Goal: Task Accomplishment & Management: Manage account settings

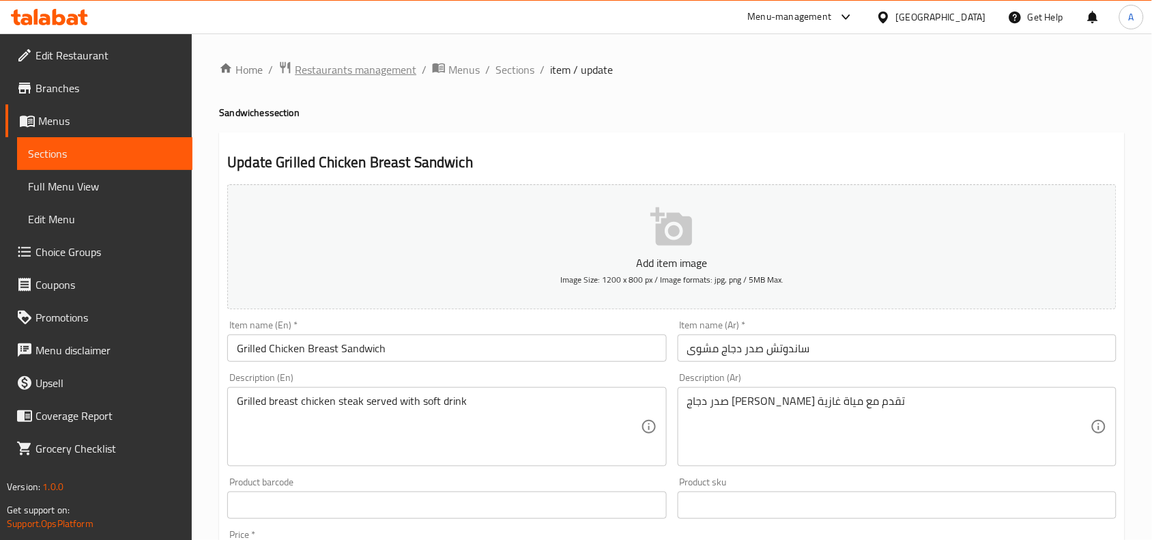
click at [325, 77] on span "Restaurants management" at bounding box center [355, 69] width 121 height 16
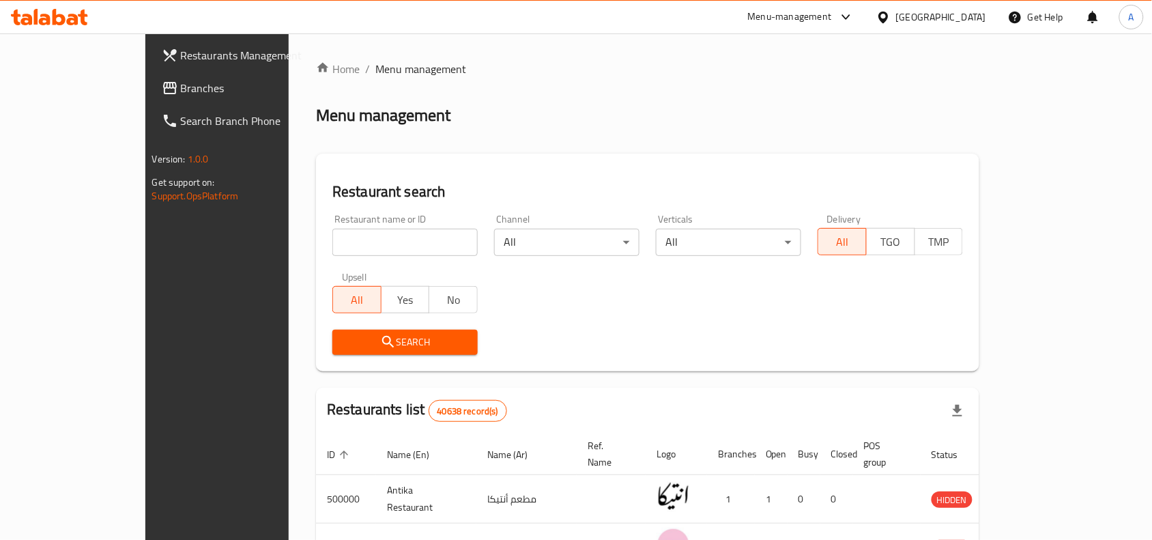
click at [181, 58] on span "Restaurants Management" at bounding box center [254, 55] width 146 height 16
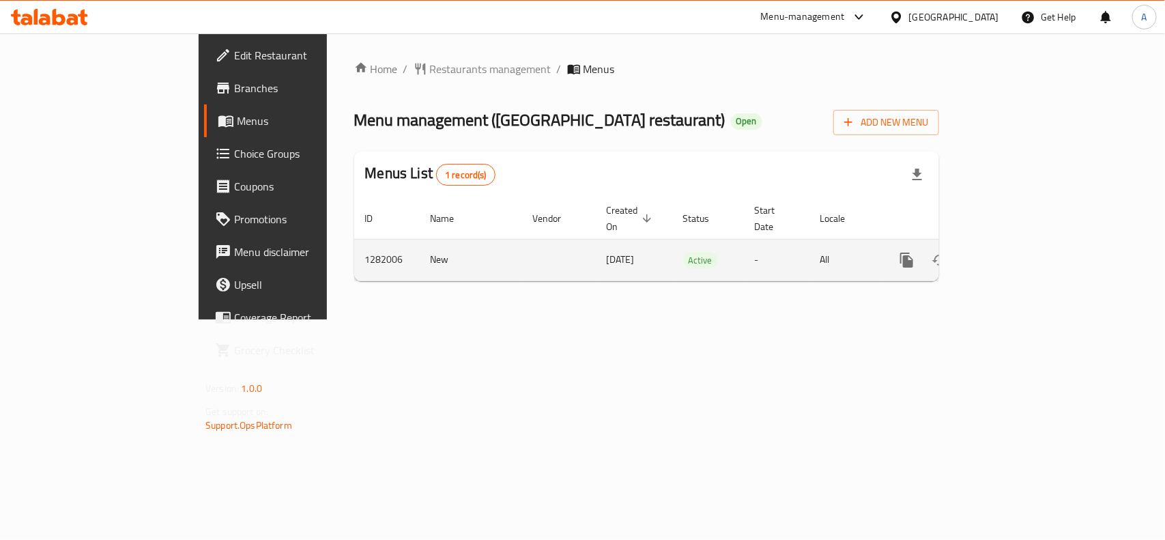
click at [1011, 254] on icon "enhanced table" at bounding box center [1005, 260] width 12 height 12
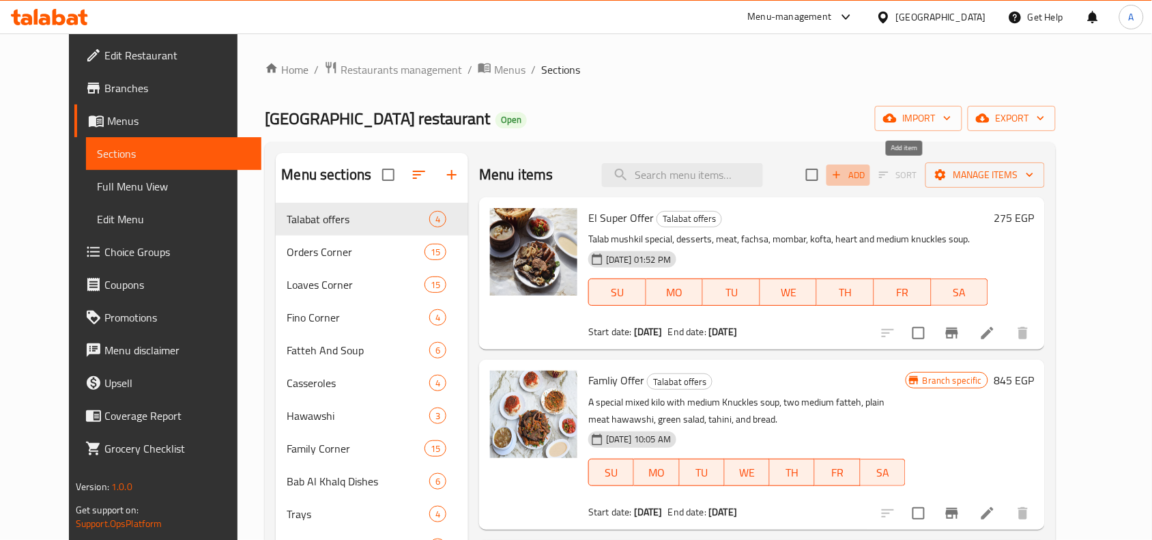
click at [867, 173] on span "Add" at bounding box center [848, 175] width 37 height 16
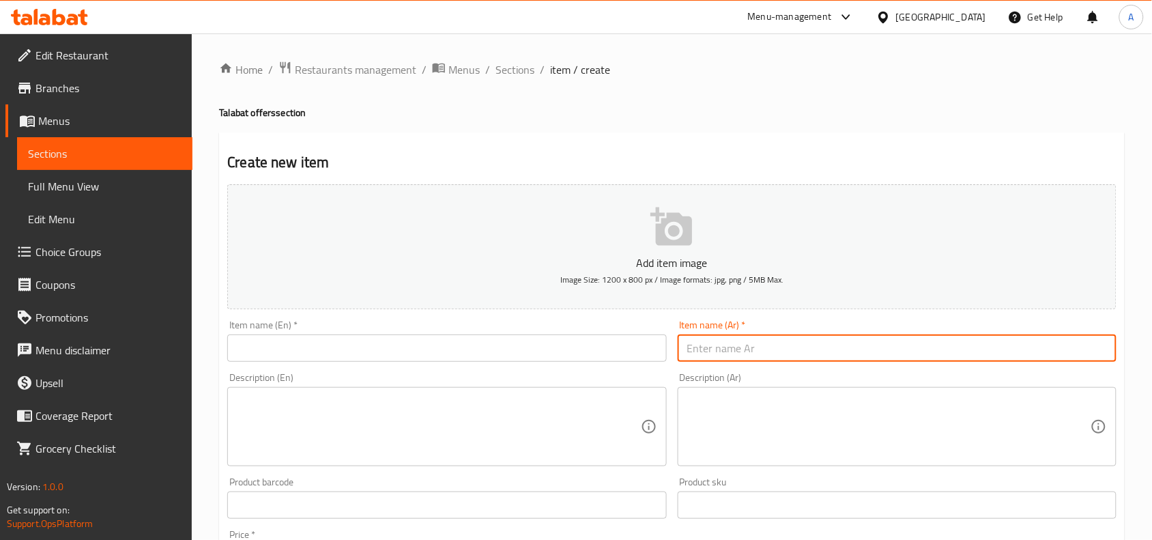
click at [819, 355] on input "text" at bounding box center [897, 347] width 439 height 27
paste input "عرض الكابلز نص كيلو"
type input "عرض الكابلز نص كيلو"
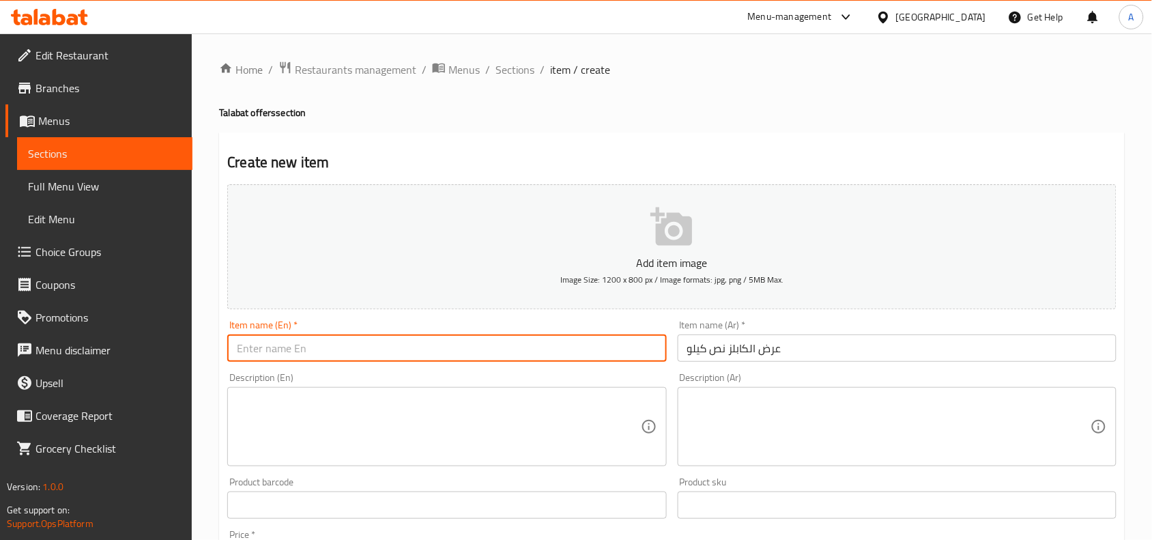
click at [438, 346] on input "text" at bounding box center [446, 347] width 439 height 27
type input "}"
type input "Couples Offer Half Kilo"
click at [538, 133] on div "Create new item Add item image Image Size: 1200 x 800 px / Image formats: jpg, …" at bounding box center [672, 529] width 906 height 794
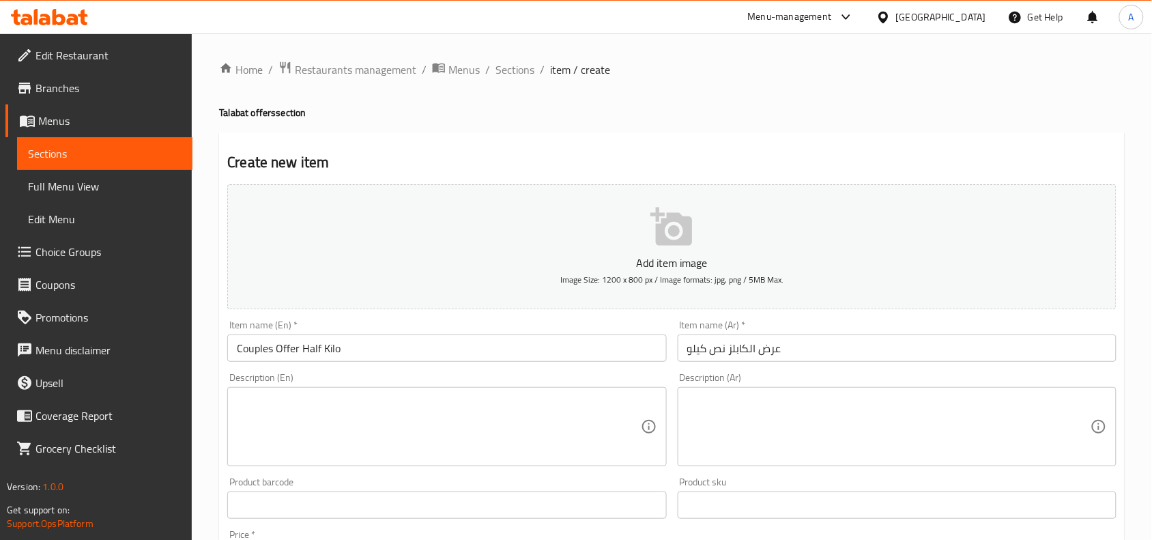
click at [673, 377] on div "Description (Ar) Description (Ar)" at bounding box center [897, 419] width 450 height 104
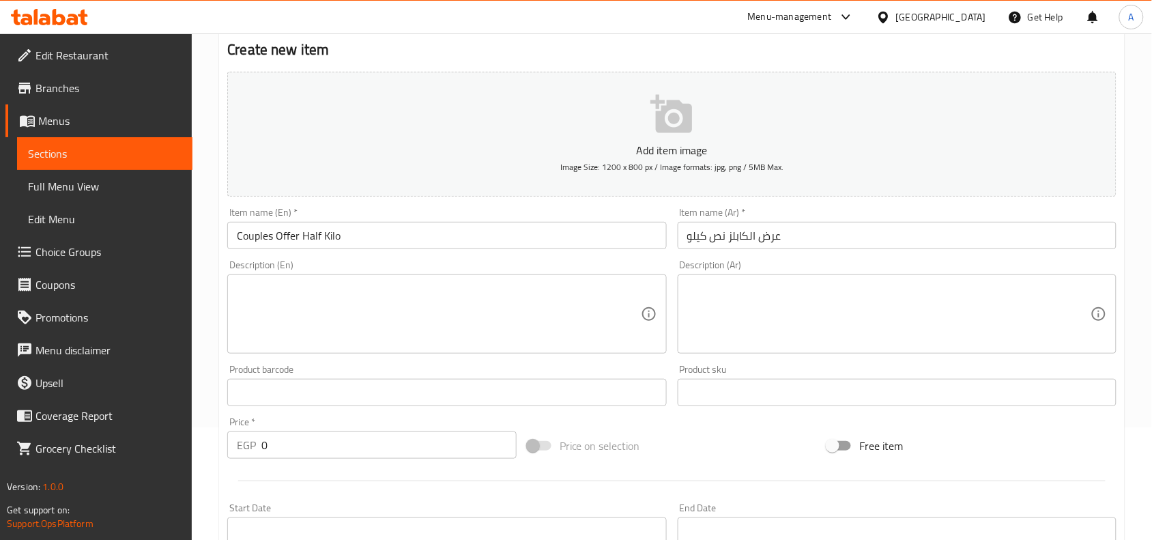
scroll to position [85, 0]
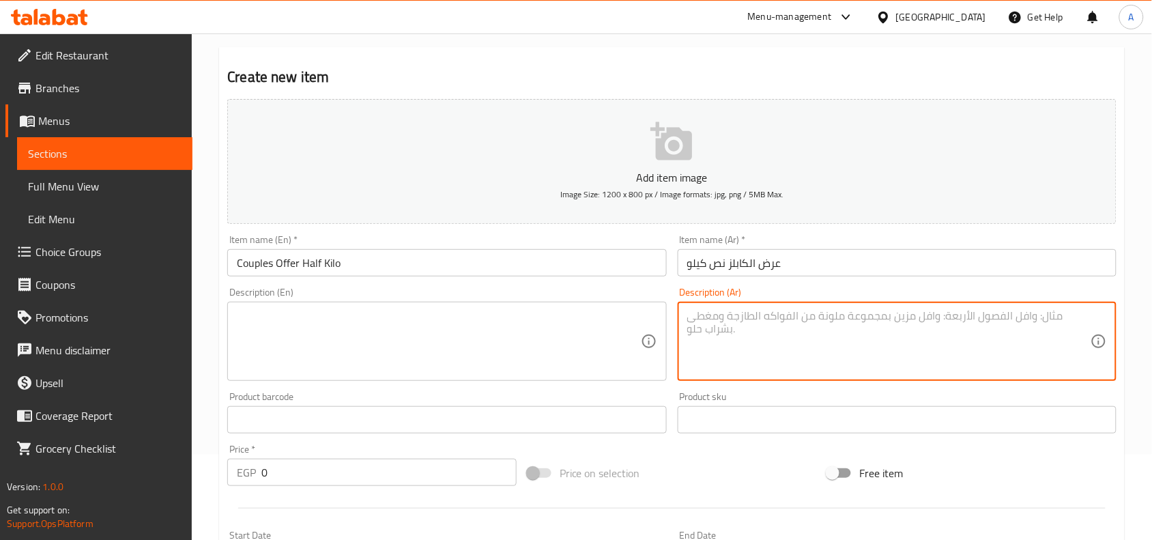
click at [816, 330] on textarea at bounding box center [888, 341] width 403 height 65
paste textarea "سجق بلدي وكفته وممبار وكبده ) وسلطة وطحينة وعيش"
type textarea "سجق بلدي وكفته وممبار وكبده وسلطة وطحينة وعيش"
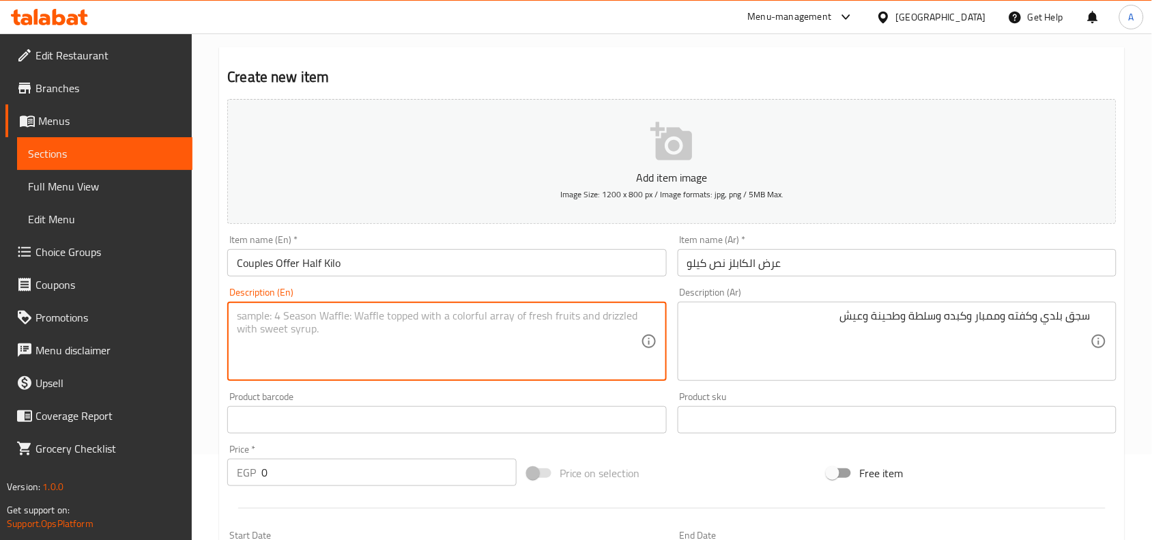
click at [561, 326] on textarea at bounding box center [438, 341] width 403 height 65
type textarea "Sausage balady, kofta, mombar, liver, salad, tahini and bread"
click at [673, 400] on div "Product sku Product sku" at bounding box center [897, 412] width 450 height 53
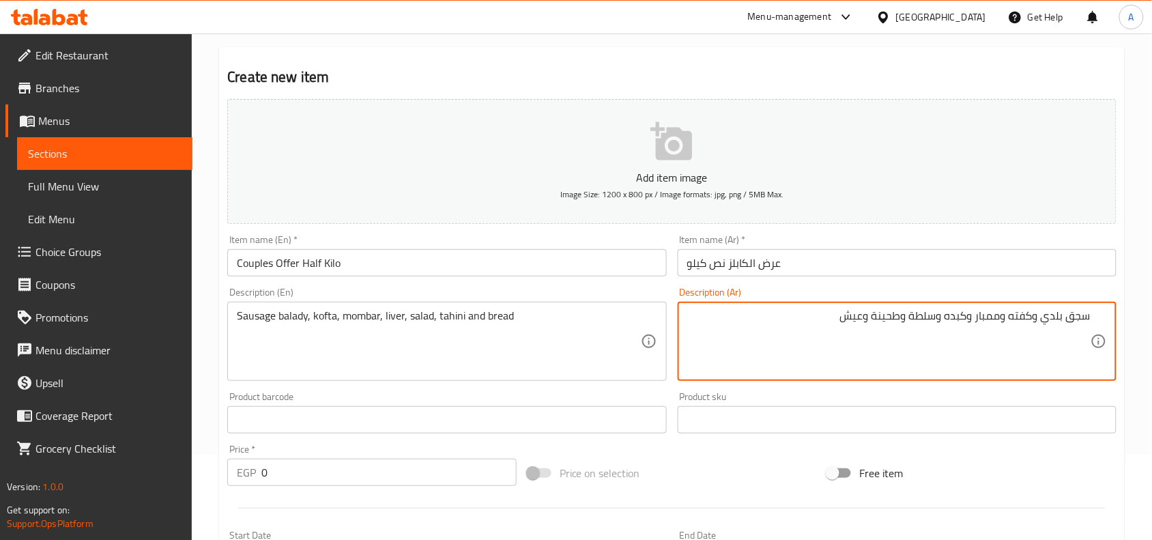
click at [1024, 321] on textarea "سجق بلدي وكفته وممبار وكبده وسلطة وطحينة وعيش" at bounding box center [888, 341] width 403 height 65
click at [989, 317] on textarea "سجق بلدي وكفته وممبار وكبده وسلطة وطحينة وعيش" at bounding box center [888, 341] width 403 height 65
click at [957, 315] on textarea "سجق بلدي وكفته وممبار وكبده وسلطة وطحينة وعيش" at bounding box center [888, 341] width 403 height 65
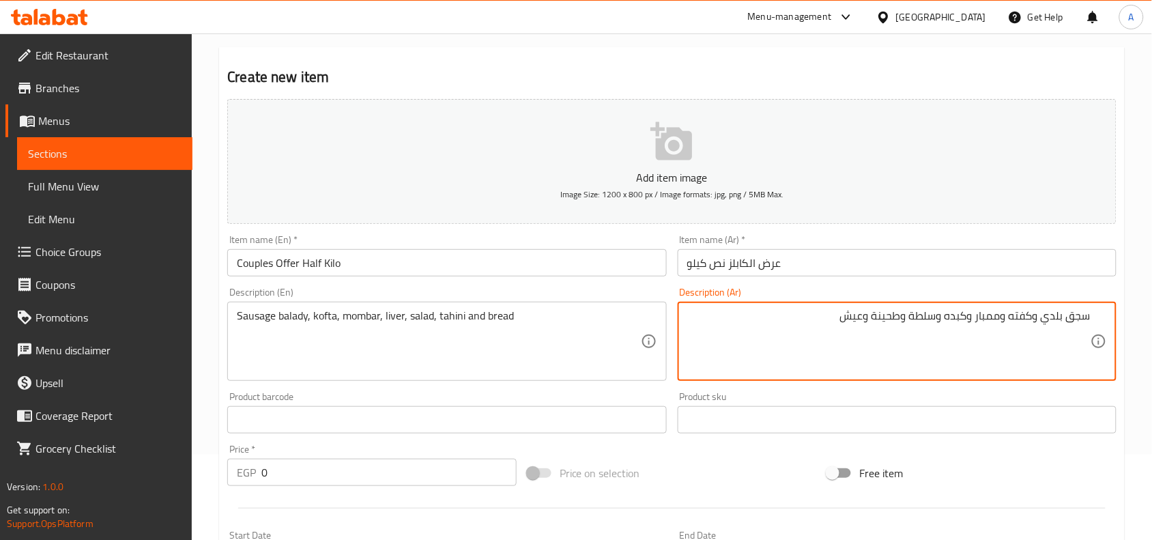
click at [923, 322] on textarea "سجق بلدي وكفته وممبار وكبده وسلطة وطحينة وعيش" at bounding box center [888, 341] width 403 height 65
click at [884, 315] on textarea "سجق بلدي وكفته وممبار وكبده وسلطة وطحينة وعيش" at bounding box center [888, 341] width 403 height 65
click at [851, 314] on textarea "سجق بلدي وكفته وممبار وكبده وسلطة وطحينة وعيش" at bounding box center [888, 341] width 403 height 65
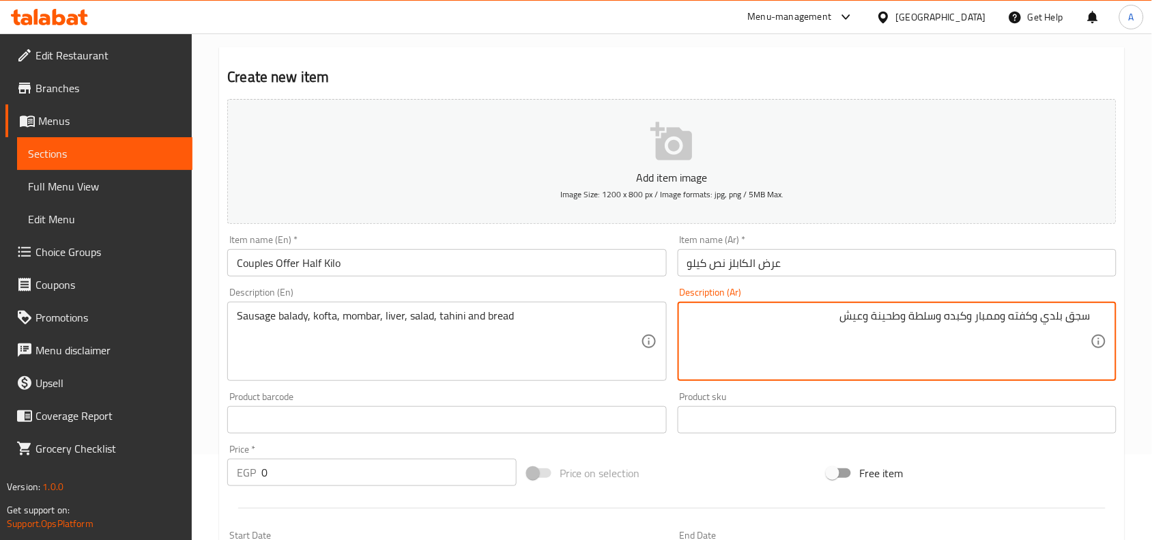
click at [851, 314] on textarea "سجق بلدي وكفته وممبار وكبده وسلطة وطحينة وعيش" at bounding box center [888, 341] width 403 height 65
click at [669, 375] on div "Description (En) Sausage balady, kofta, mombar, liver, salad, tahini and bread …" at bounding box center [447, 334] width 450 height 104
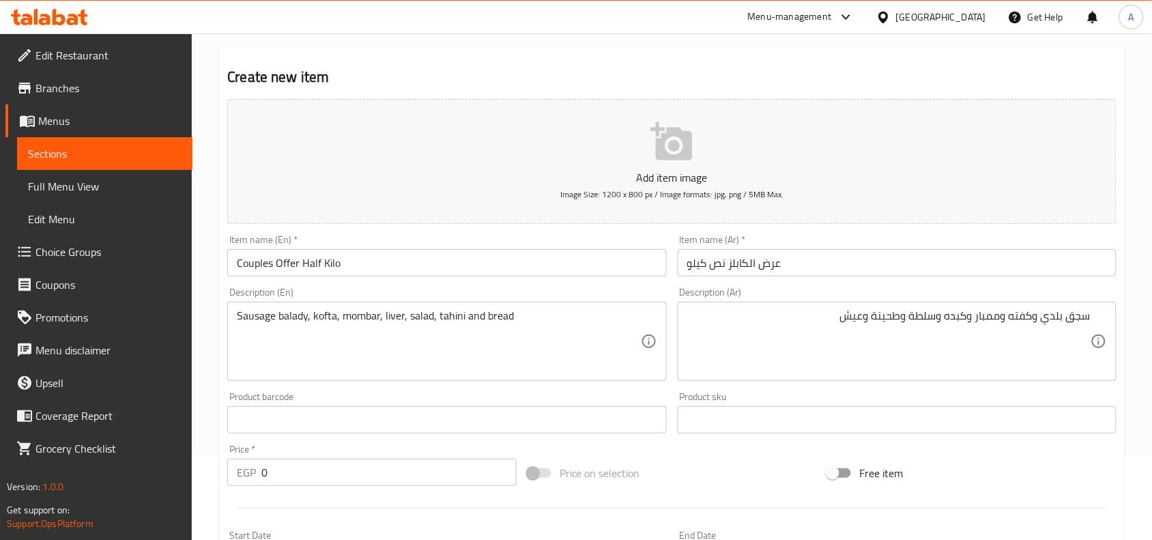
scroll to position [422, 0]
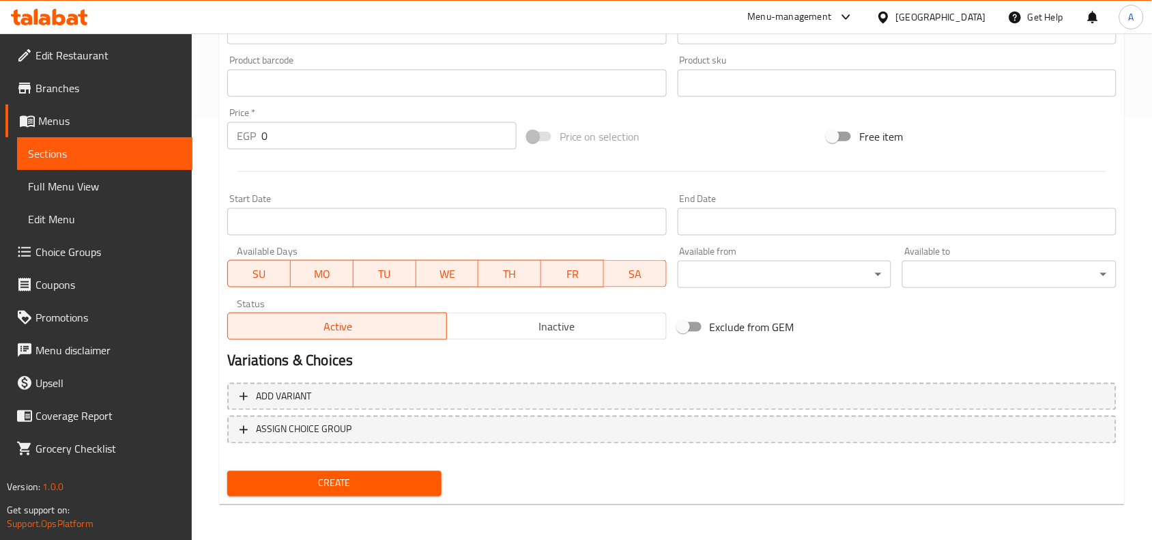
click at [623, 333] on span "Inactive" at bounding box center [556, 327] width 208 height 20
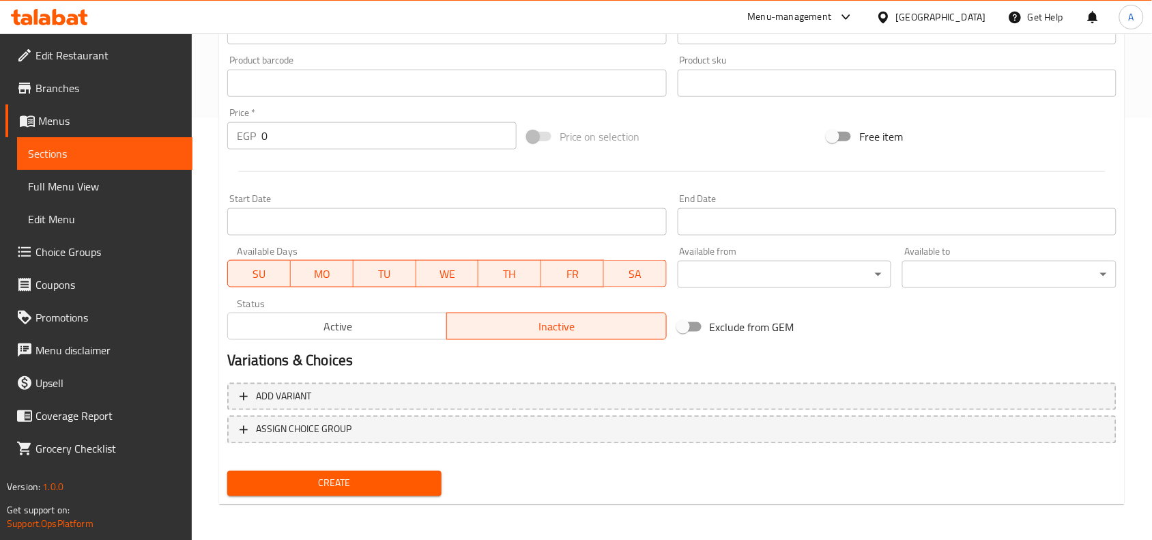
click at [662, 356] on h2 "Variations & Choices" at bounding box center [671, 361] width 889 height 20
click at [392, 139] on input "0" at bounding box center [388, 135] width 255 height 27
type input "360"
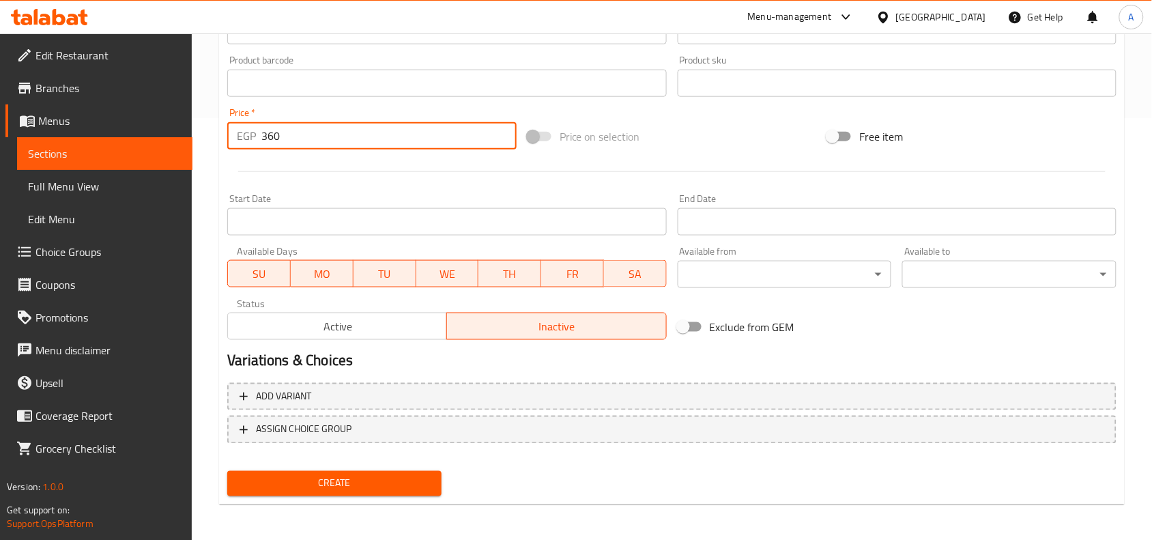
click at [506, 188] on div "Start Date Start Date" at bounding box center [447, 214] width 450 height 53
click at [587, 220] on input "Start Date" at bounding box center [446, 221] width 439 height 27
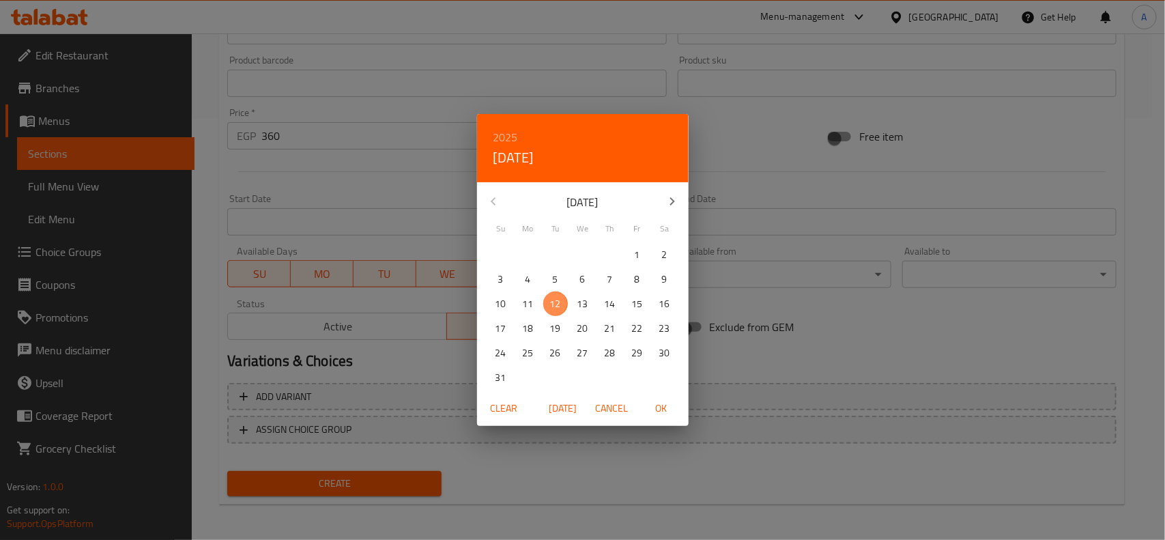
click at [554, 308] on p "12" at bounding box center [555, 303] width 11 height 17
click at [655, 408] on span "OK" at bounding box center [661, 408] width 33 height 17
type input "[DATE]"
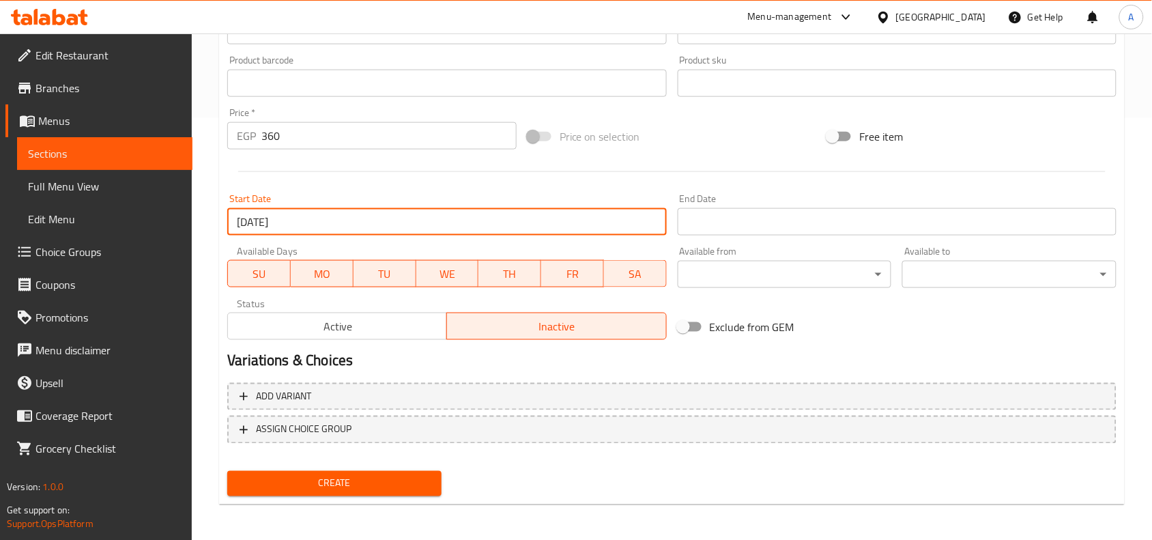
click at [771, 236] on div "End Date End Date" at bounding box center [897, 214] width 450 height 53
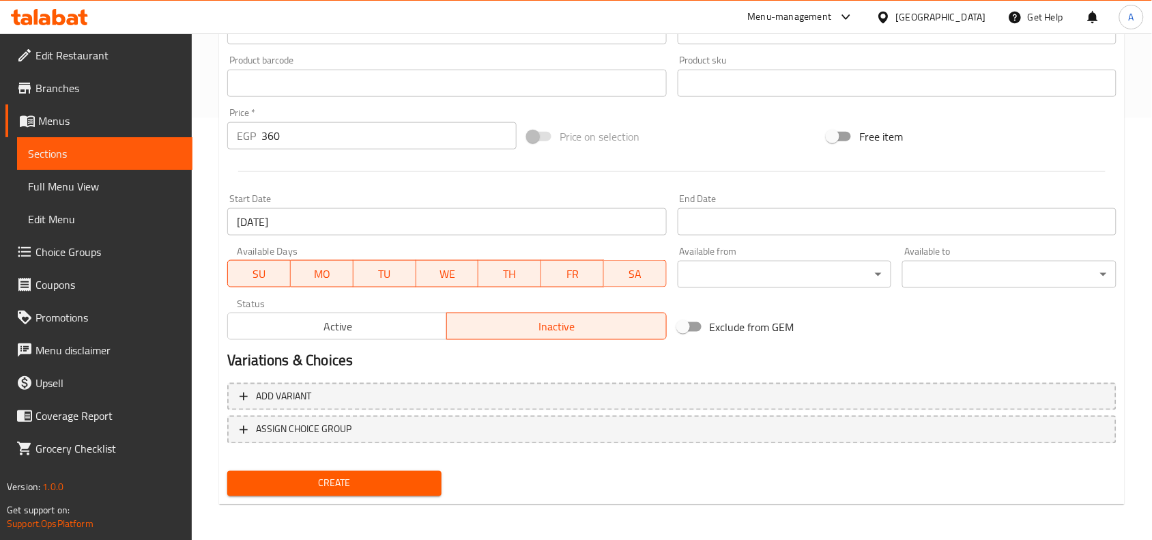
click at [779, 213] on input "Start Date" at bounding box center [897, 221] width 439 height 27
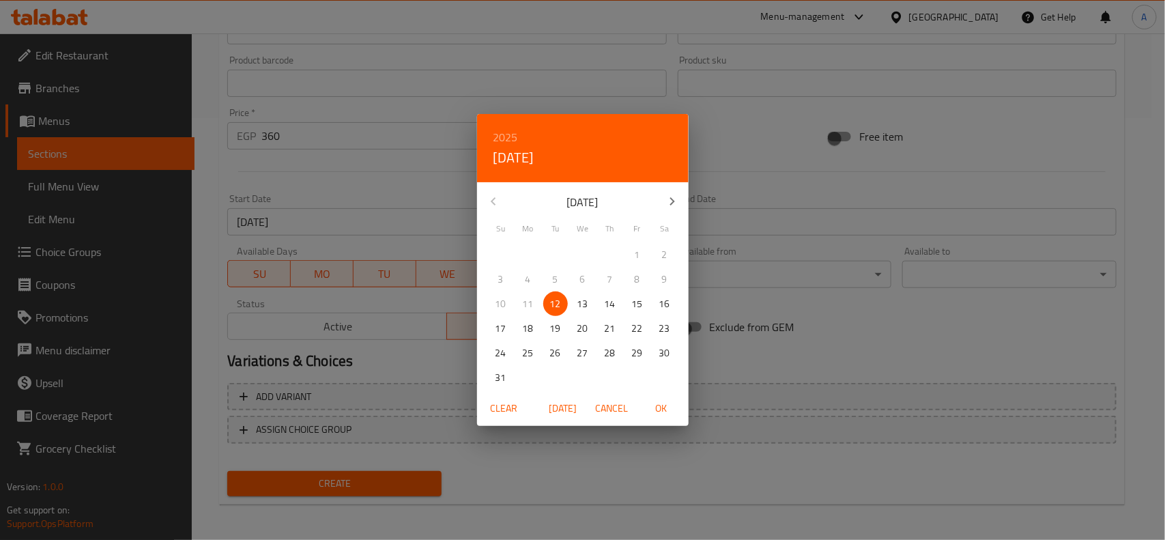
click at [680, 196] on icon "button" at bounding box center [672, 201] width 16 height 16
click at [637, 353] on p "31" at bounding box center [637, 353] width 11 height 17
click at [658, 400] on span "OK" at bounding box center [661, 408] width 33 height 17
type input "[DATE]"
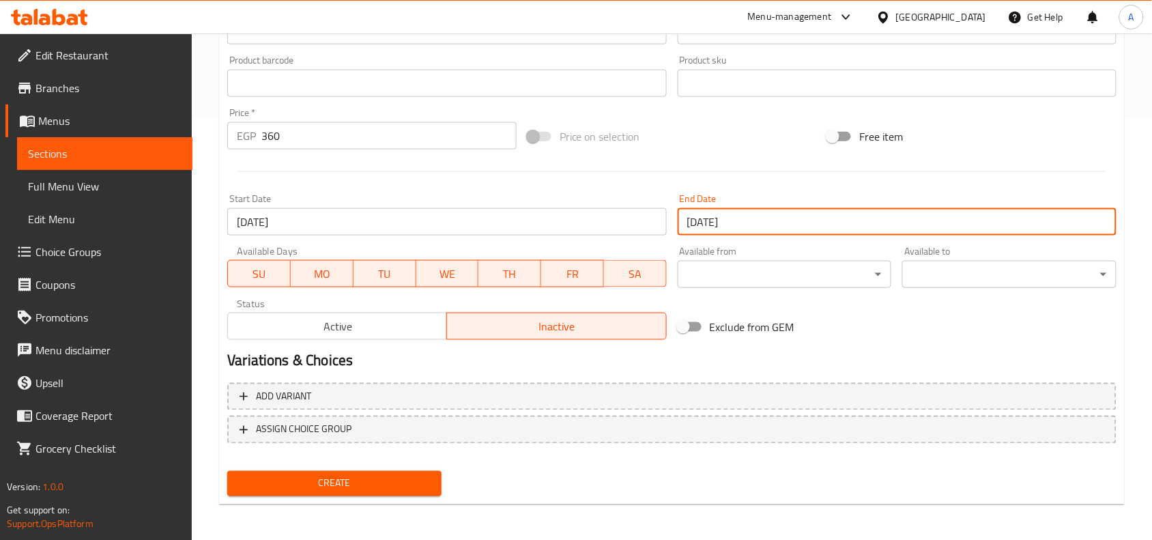
click at [664, 360] on h2 "Variations & Choices" at bounding box center [671, 361] width 889 height 20
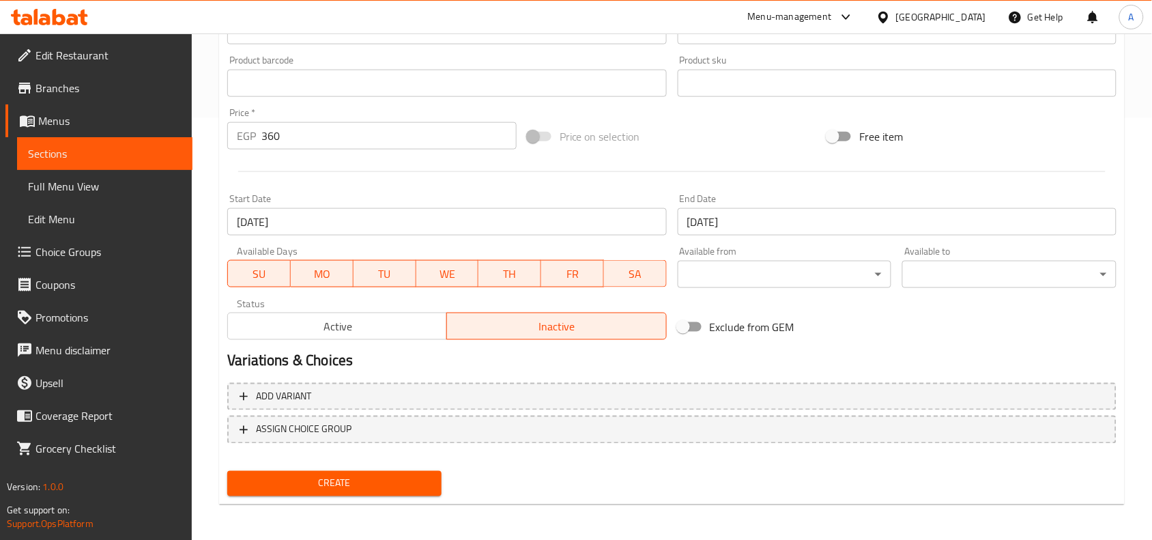
click at [664, 360] on h2 "Variations & Choices" at bounding box center [671, 361] width 889 height 20
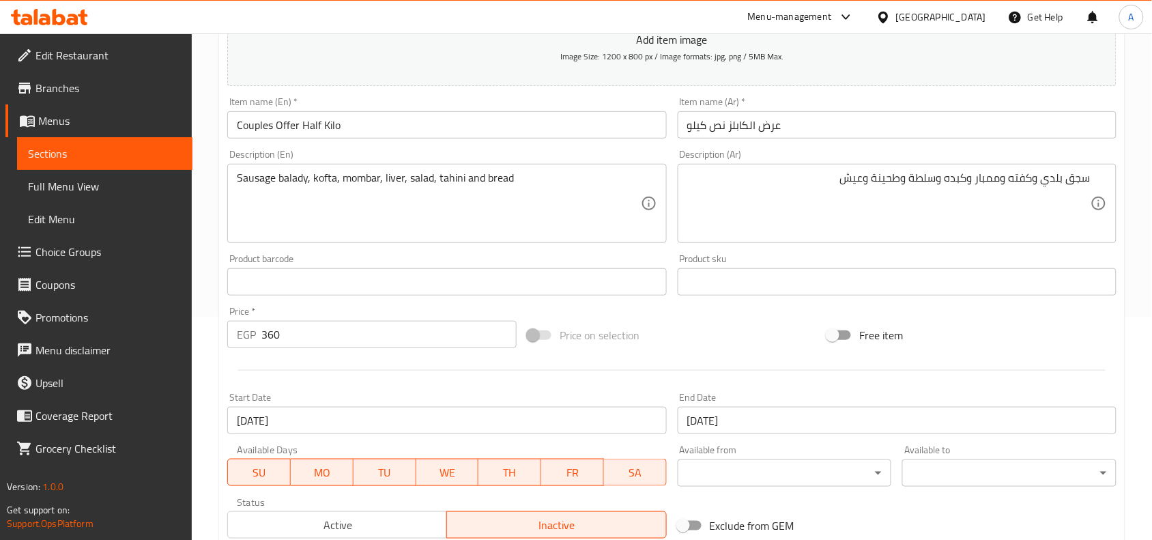
scroll to position [251, 0]
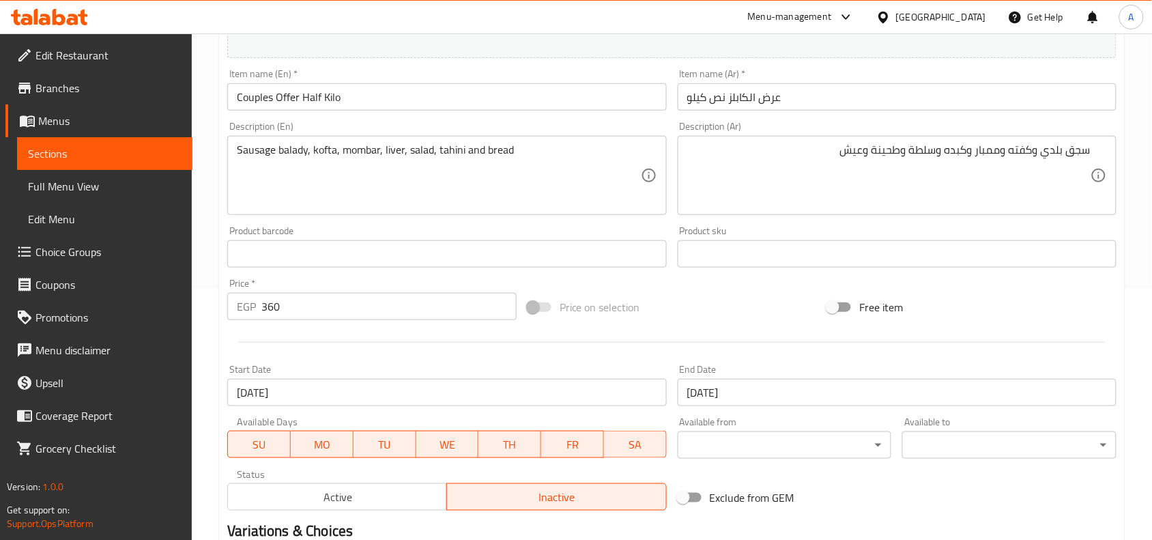
click at [673, 326] on div at bounding box center [672, 341] width 900 height 33
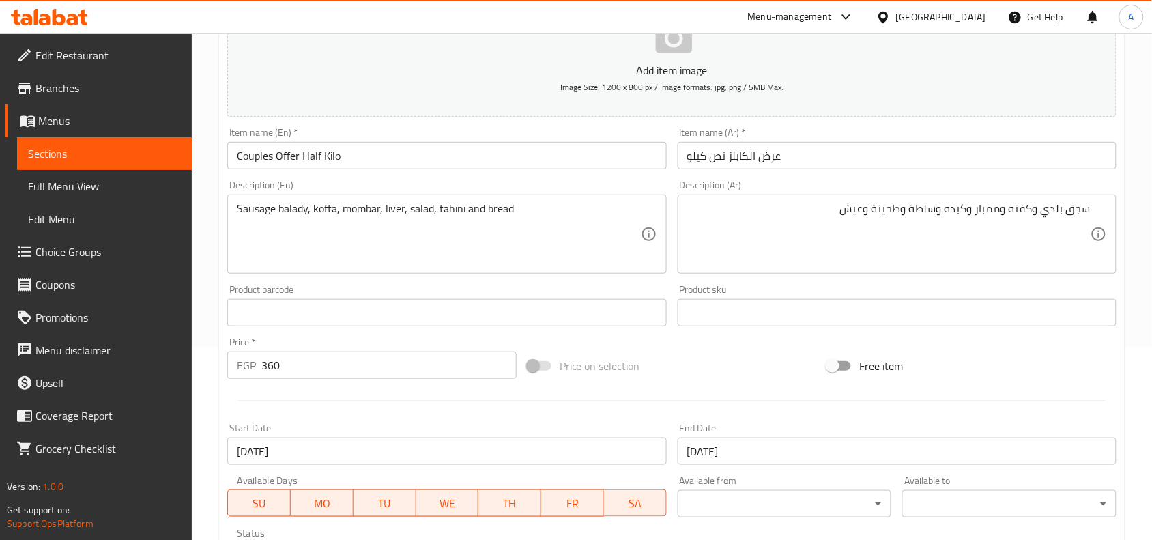
scroll to position [166, 0]
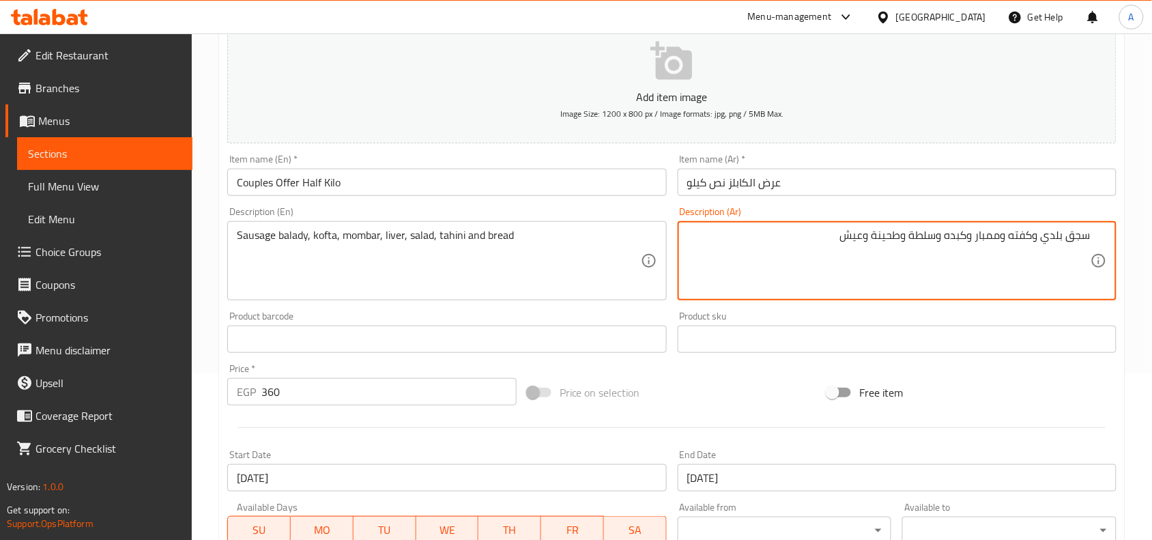
click at [1069, 236] on textarea "سجق بلدي وكفته وممبار وكبده وسلطة وطحينة وعيش" at bounding box center [888, 261] width 403 height 65
click at [1075, 236] on textarea "سجق بلدي وكفته وممبار وكبده وسلطة وطحينة وعيش" at bounding box center [888, 261] width 403 height 65
click at [1025, 229] on textarea "سجق بلدي وكفته وممبار وكبده وسلطة وطحينة وعيش" at bounding box center [888, 261] width 403 height 65
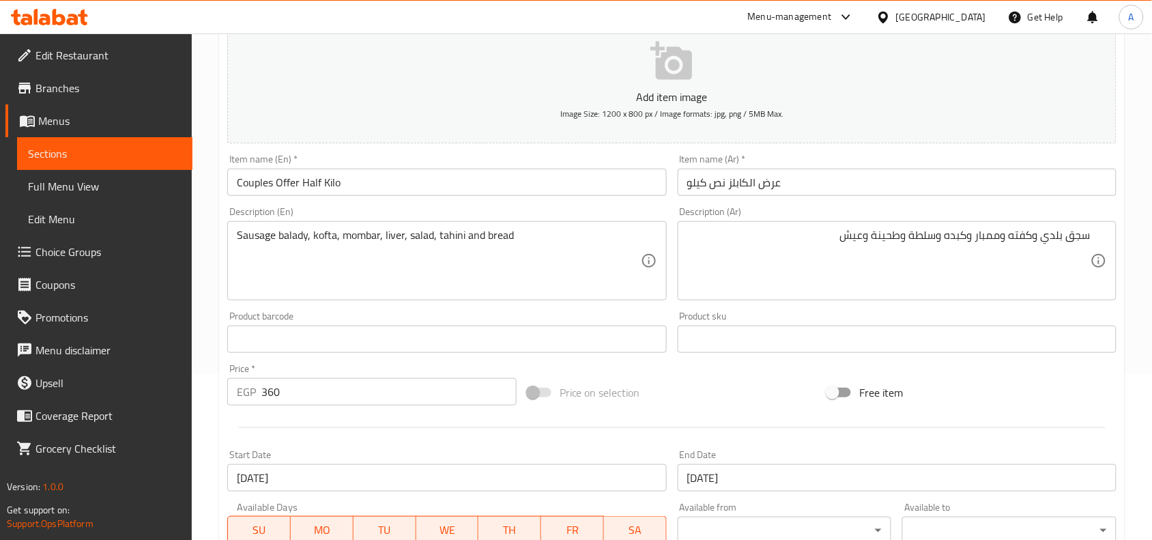
click at [716, 379] on div "Price on selection" at bounding box center [672, 392] width 300 height 37
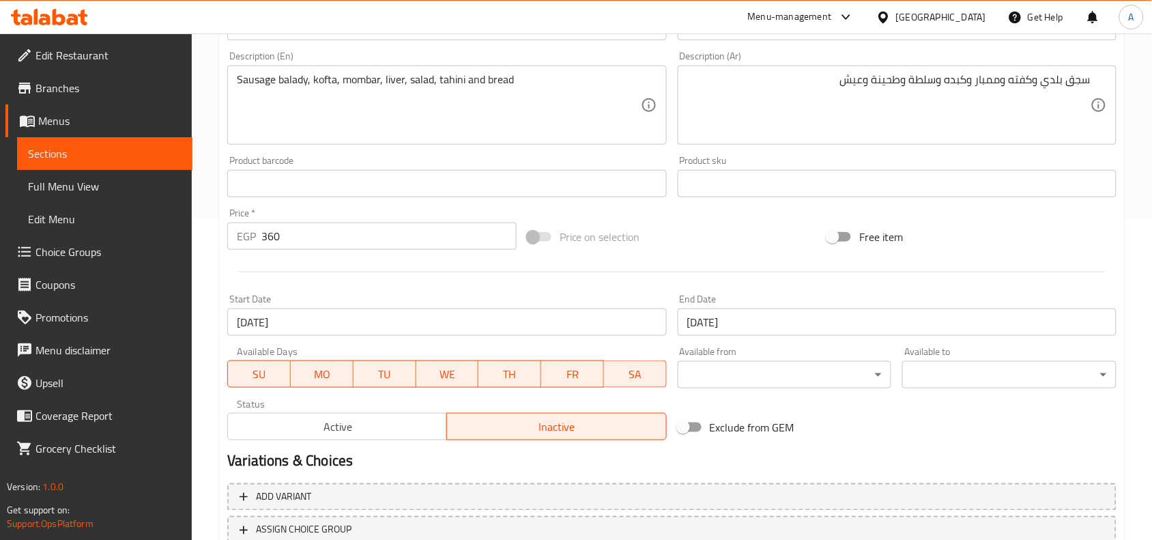
scroll to position [422, 0]
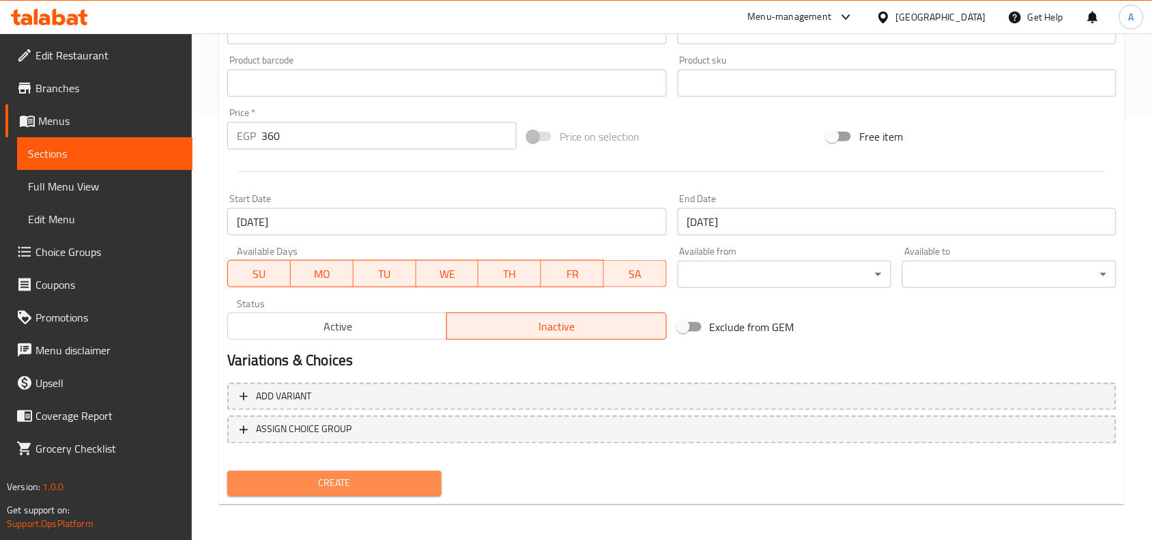
click at [403, 476] on span "Create" at bounding box center [334, 483] width 192 height 17
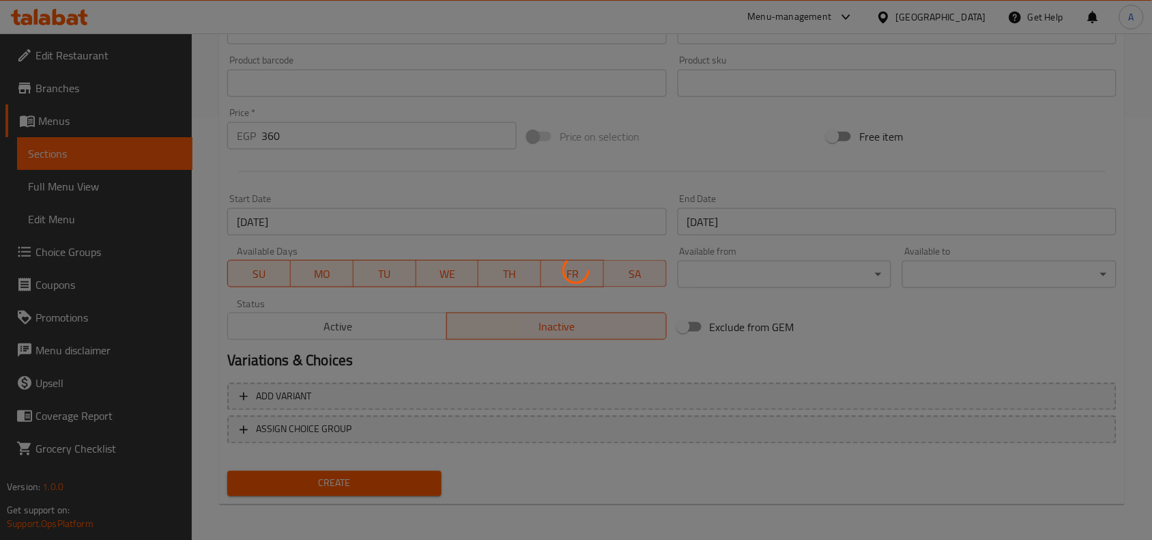
type input "0"
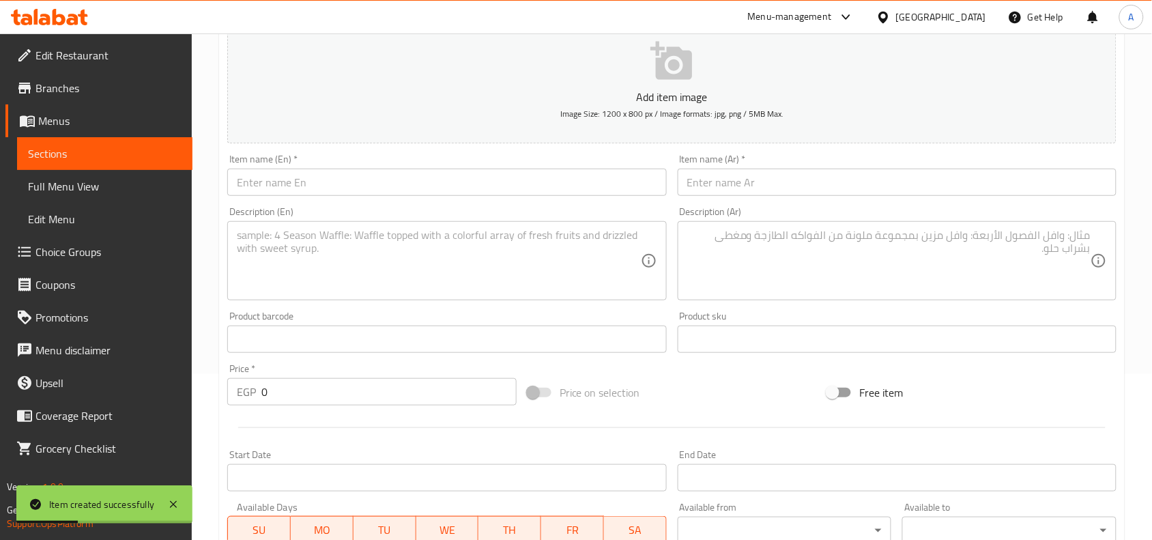
scroll to position [0, 0]
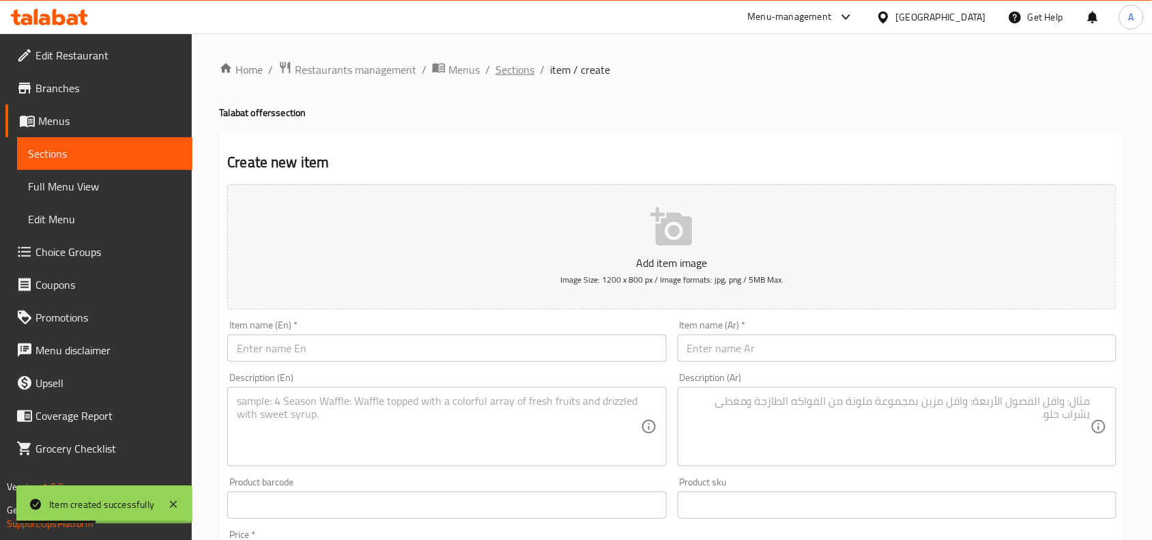
click at [510, 67] on span "Sections" at bounding box center [514, 69] width 39 height 16
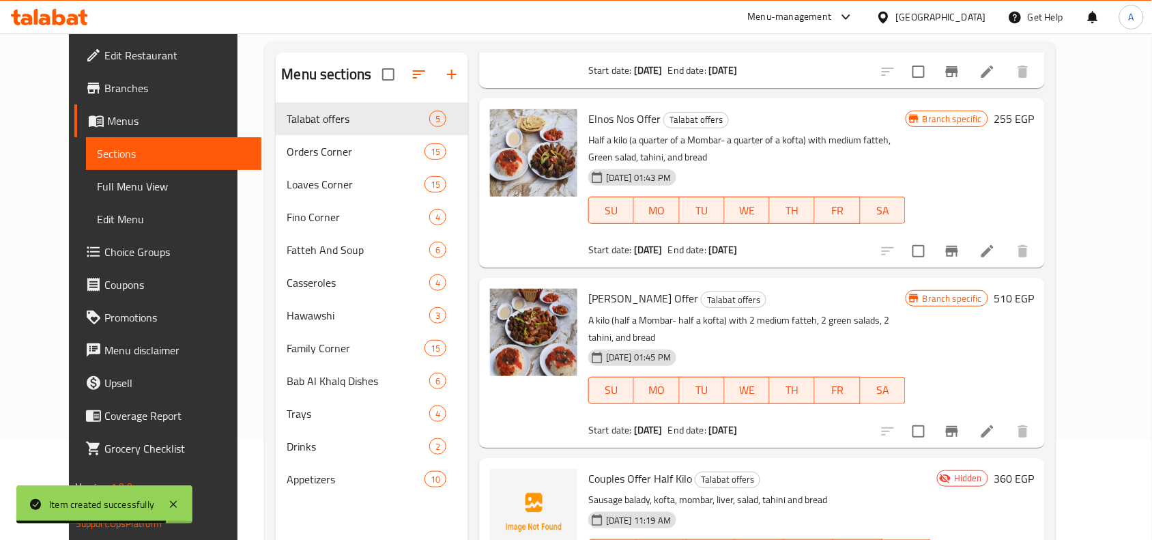
scroll to position [192, 0]
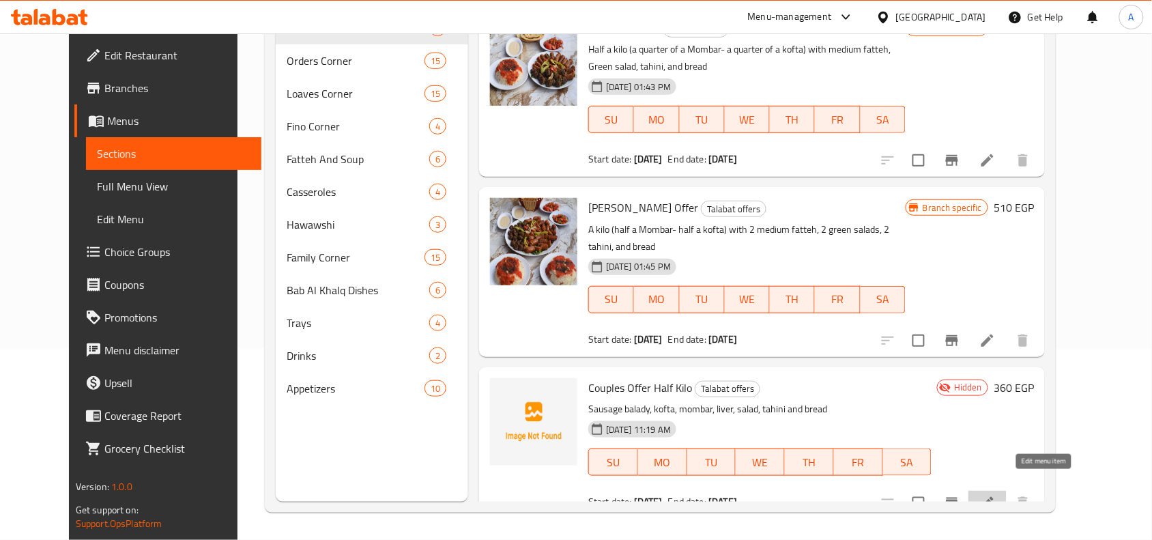
click at [994, 497] on icon at bounding box center [987, 503] width 12 height 12
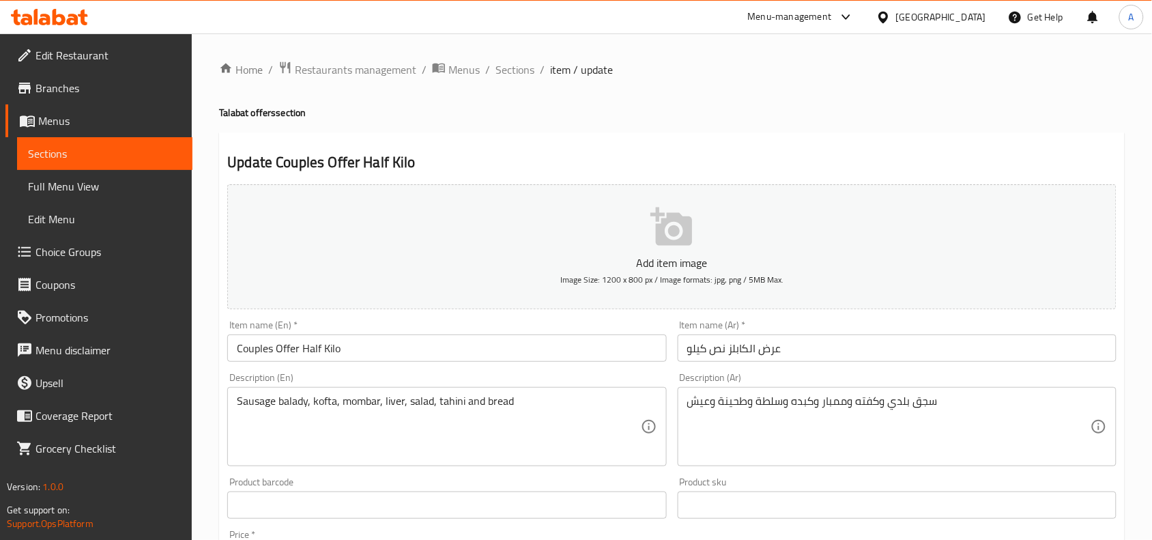
click at [578, 141] on div "Update Couples Offer Half Kilo Add item image Image Size: 1200 x 800 px / Image…" at bounding box center [672, 529] width 906 height 794
click at [530, 123] on div "Home / Restaurants management / Menus / Sections / item / update Talabat offers…" at bounding box center [672, 499] width 906 height 876
click at [756, 104] on div "Home / Restaurants management / Menus / Sections / item / update Talabat offers…" at bounding box center [672, 499] width 906 height 876
click at [481, 162] on h2 "Update Couples Offer Half Kilo" at bounding box center [671, 162] width 889 height 20
click at [664, 96] on div "Home / Restaurants management / Menus / Sections / item / update Talabat offers…" at bounding box center [672, 499] width 906 height 876
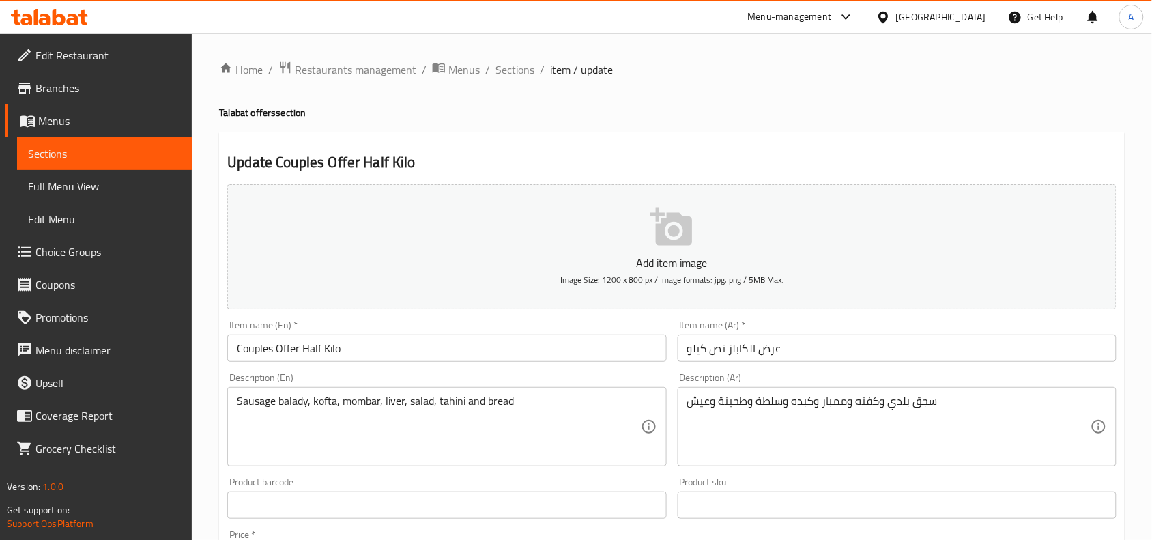
click at [664, 96] on div "Home / Restaurants management / Menus / Sections / item / update Talabat offers…" at bounding box center [672, 499] width 906 height 876
click at [890, 10] on icon at bounding box center [883, 17] width 14 height 14
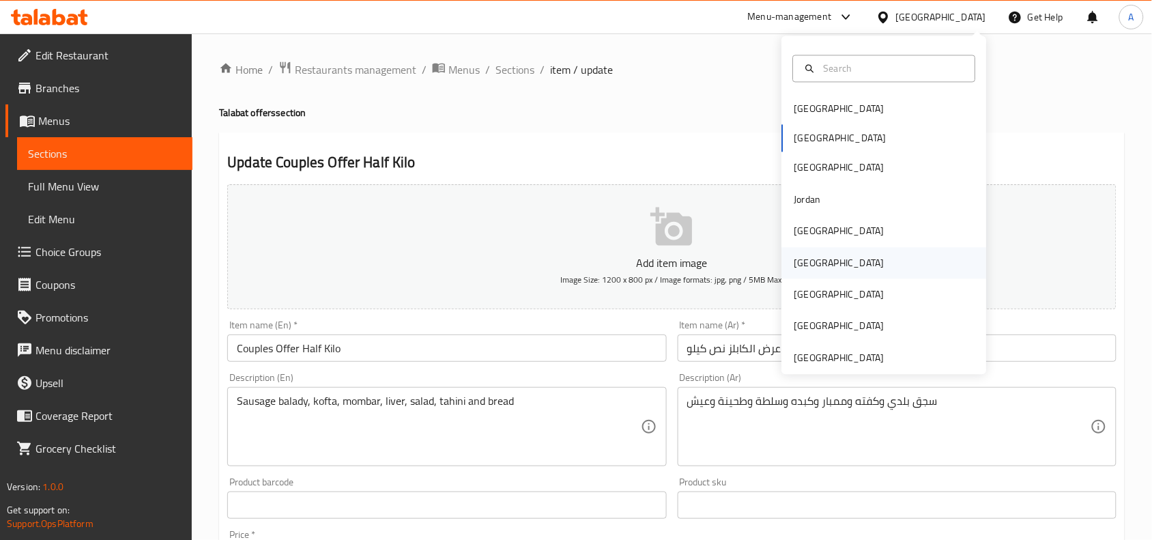
click at [806, 266] on div "[GEOGRAPHIC_DATA]" at bounding box center [839, 262] width 112 height 31
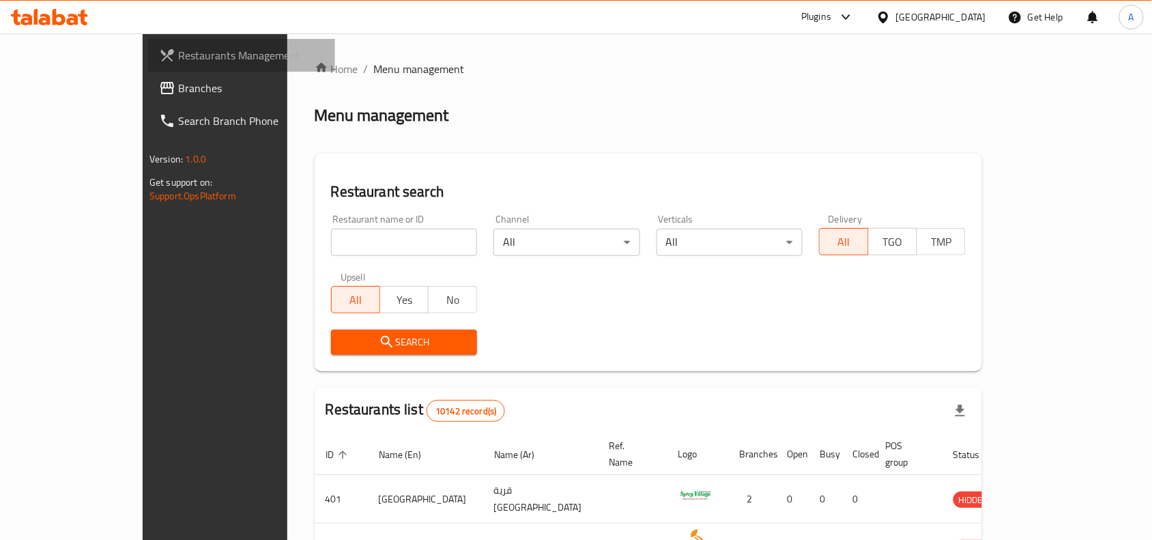
click at [178, 56] on span "Restaurants Management" at bounding box center [251, 55] width 146 height 16
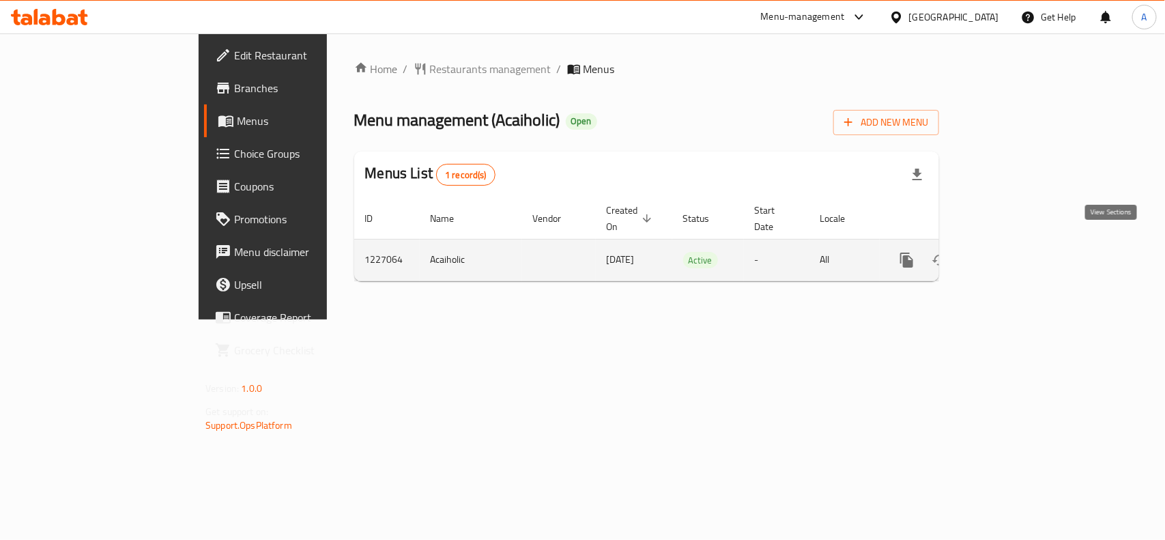
click at [1013, 252] on icon "enhanced table" at bounding box center [1005, 260] width 16 height 16
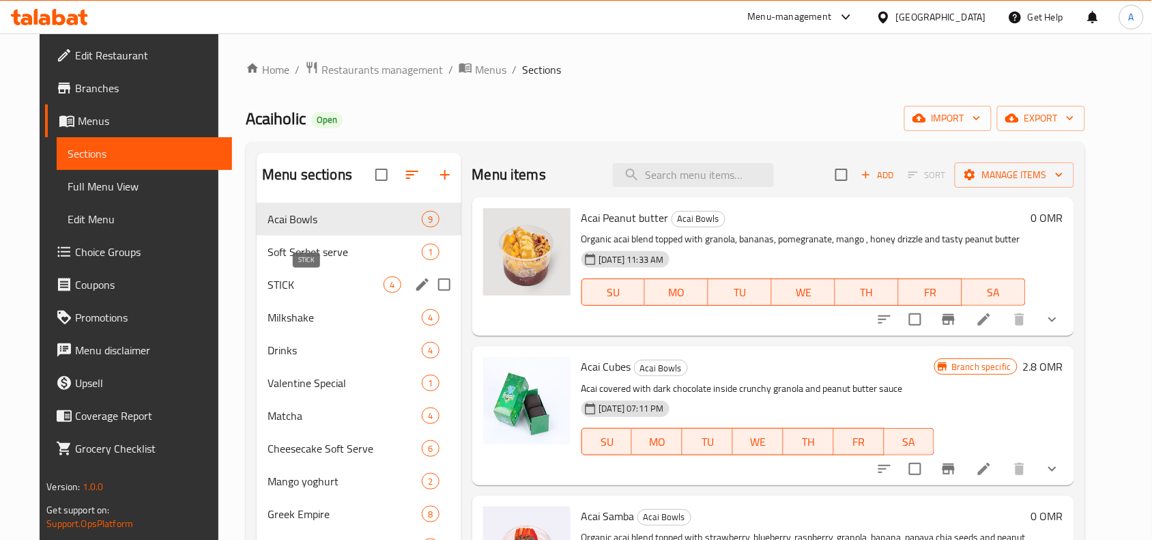
click at [267, 281] on span "STICK" at bounding box center [325, 284] width 116 height 16
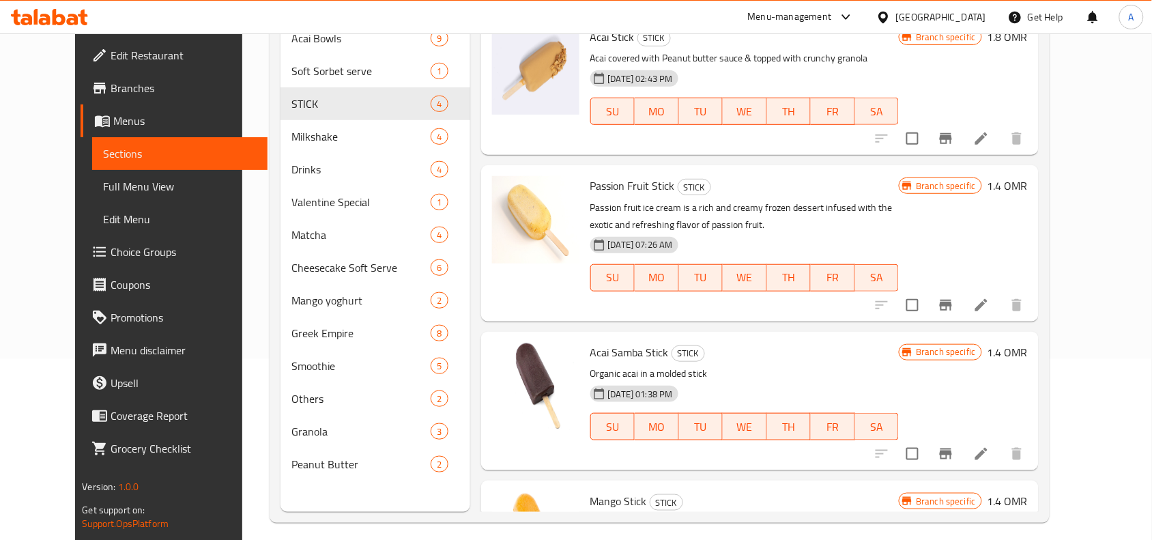
scroll to position [106, 0]
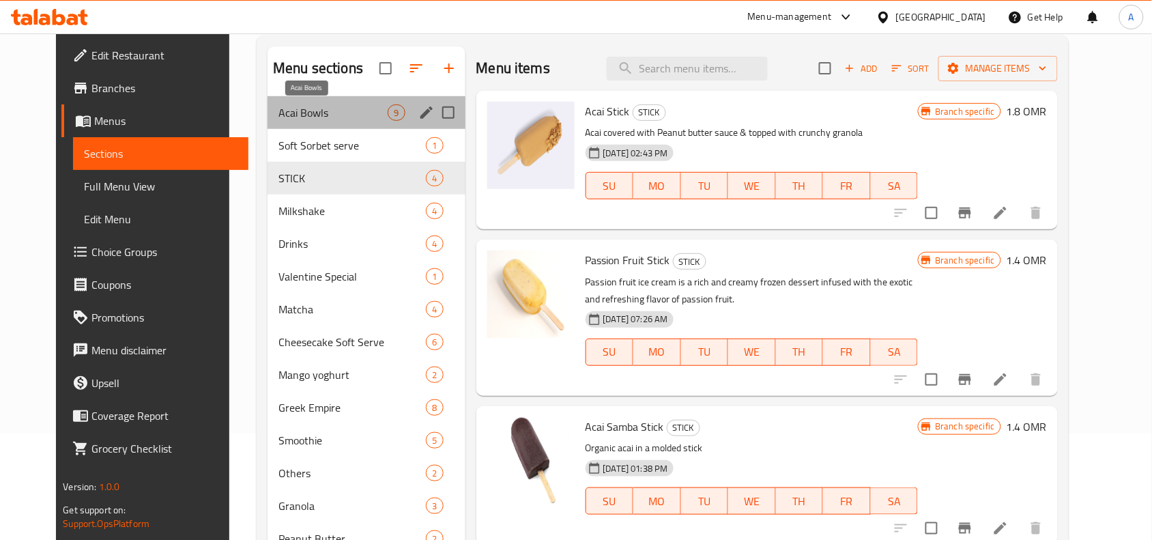
click at [278, 117] on span "Acai Bowls" at bounding box center [332, 112] width 109 height 16
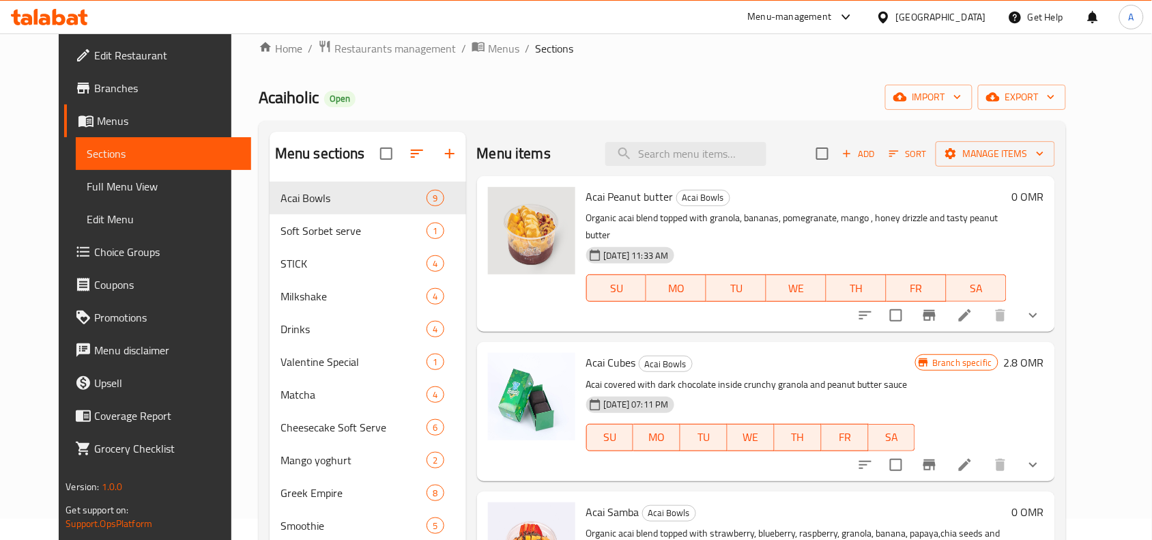
scroll to position [85, 0]
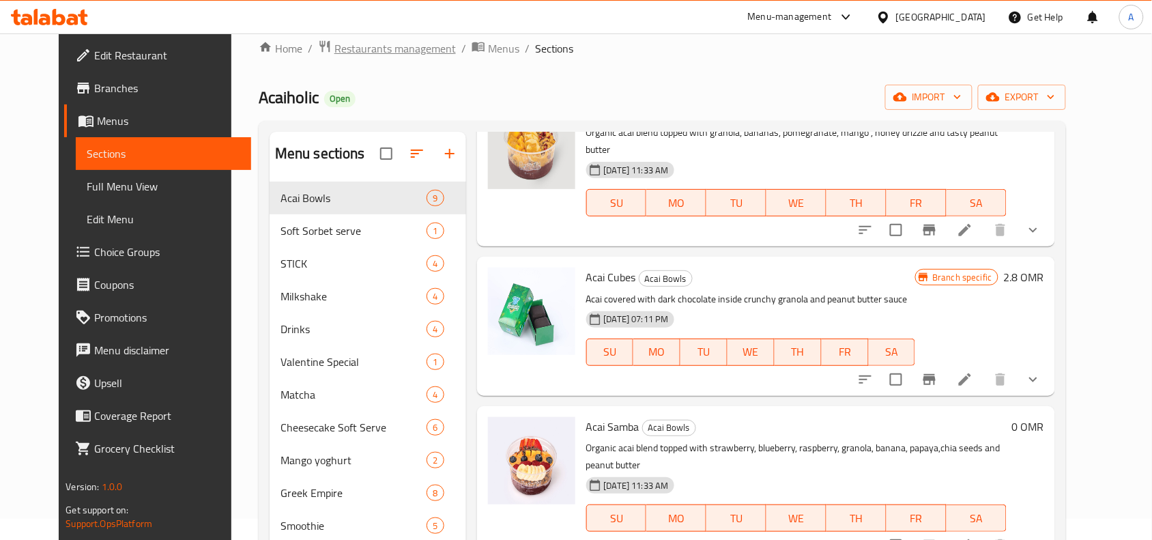
click at [334, 48] on span "Restaurants management" at bounding box center [394, 48] width 121 height 16
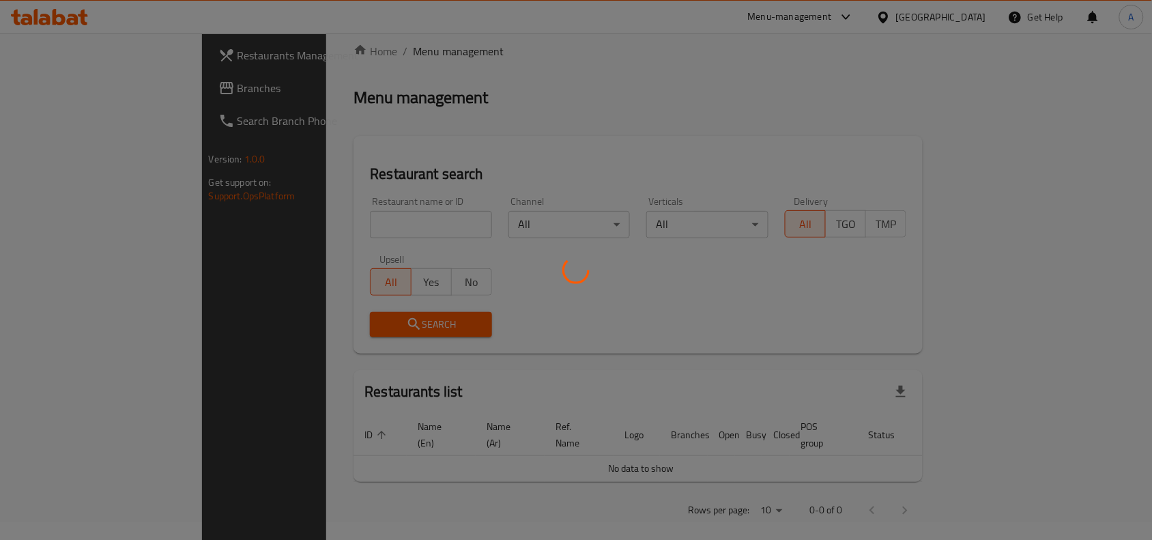
scroll to position [21, 0]
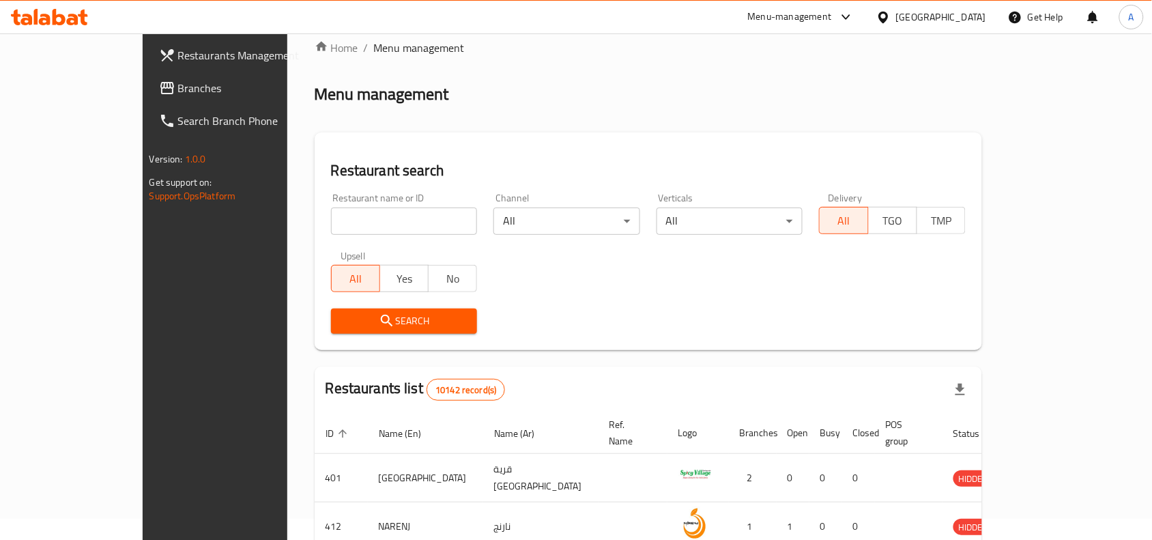
click at [896, 12] on div at bounding box center [886, 17] width 20 height 15
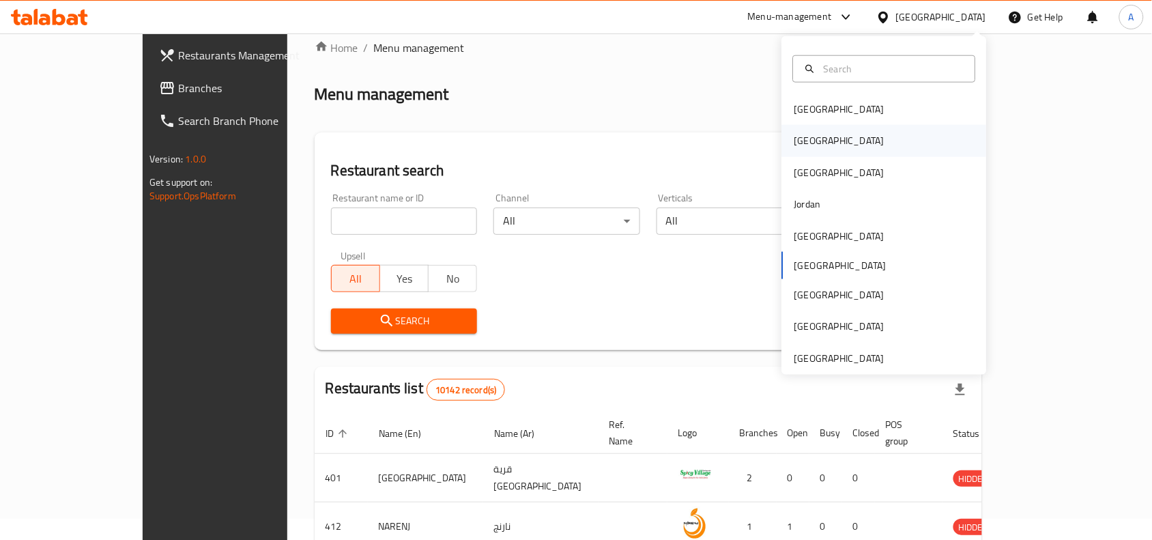
click at [832, 150] on div "[GEOGRAPHIC_DATA]" at bounding box center [884, 140] width 205 height 31
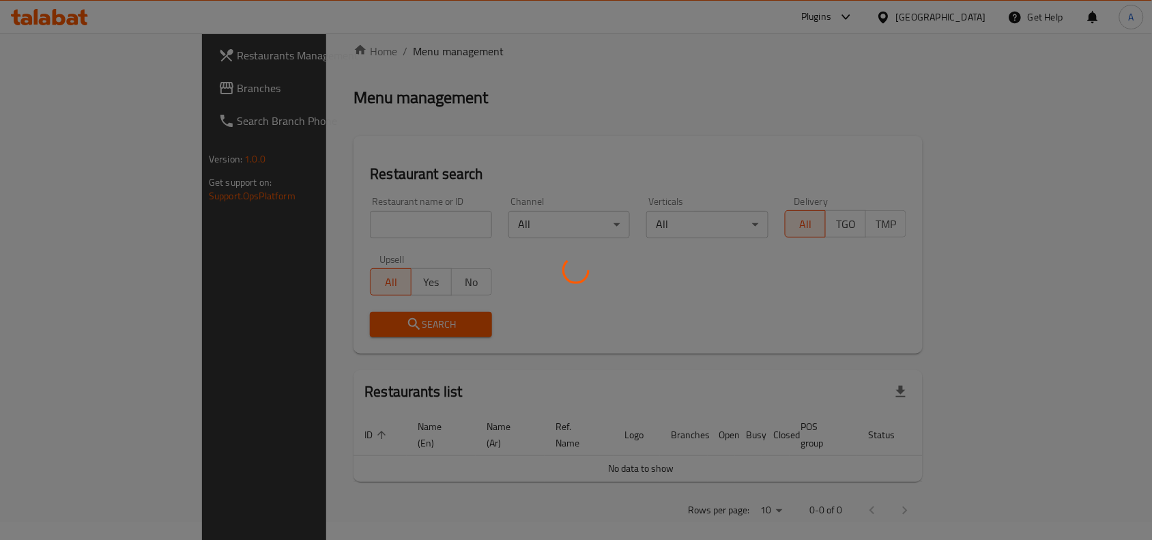
scroll to position [21, 0]
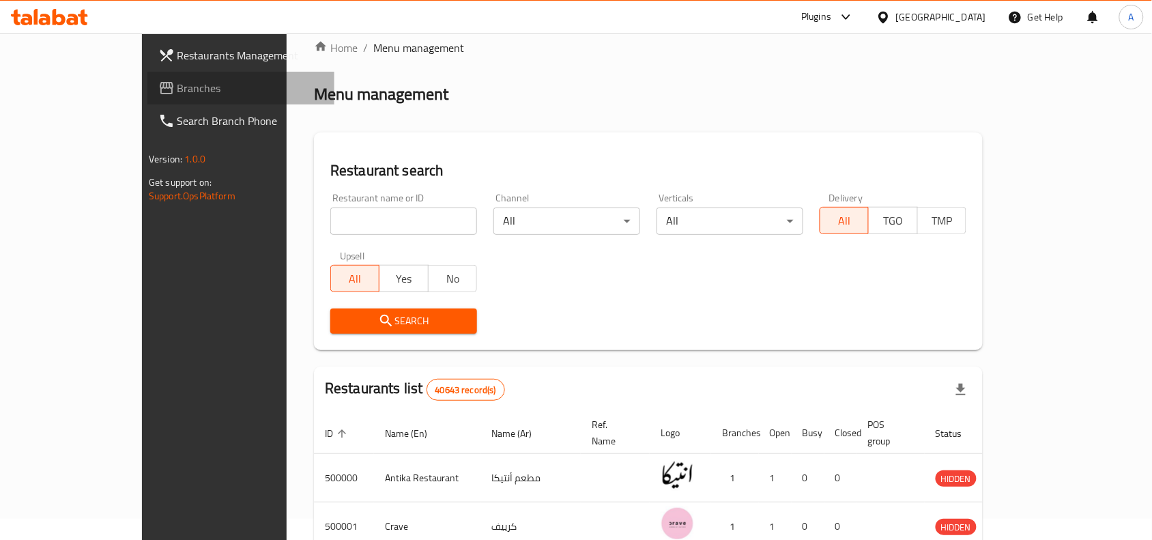
click at [177, 81] on span "Branches" at bounding box center [250, 88] width 146 height 16
